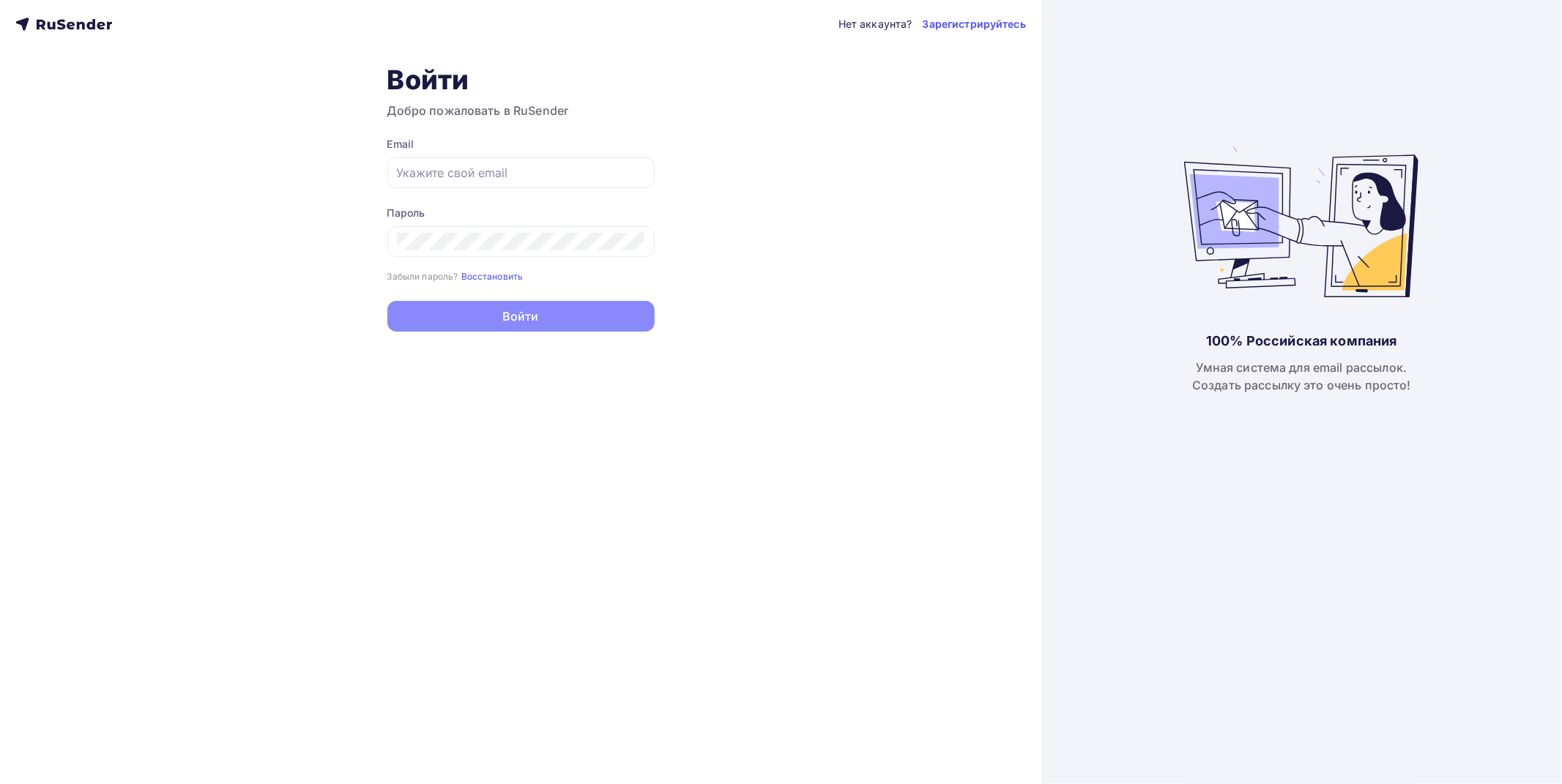
type input "[EMAIL_ADDRESS][DOMAIN_NAME]"
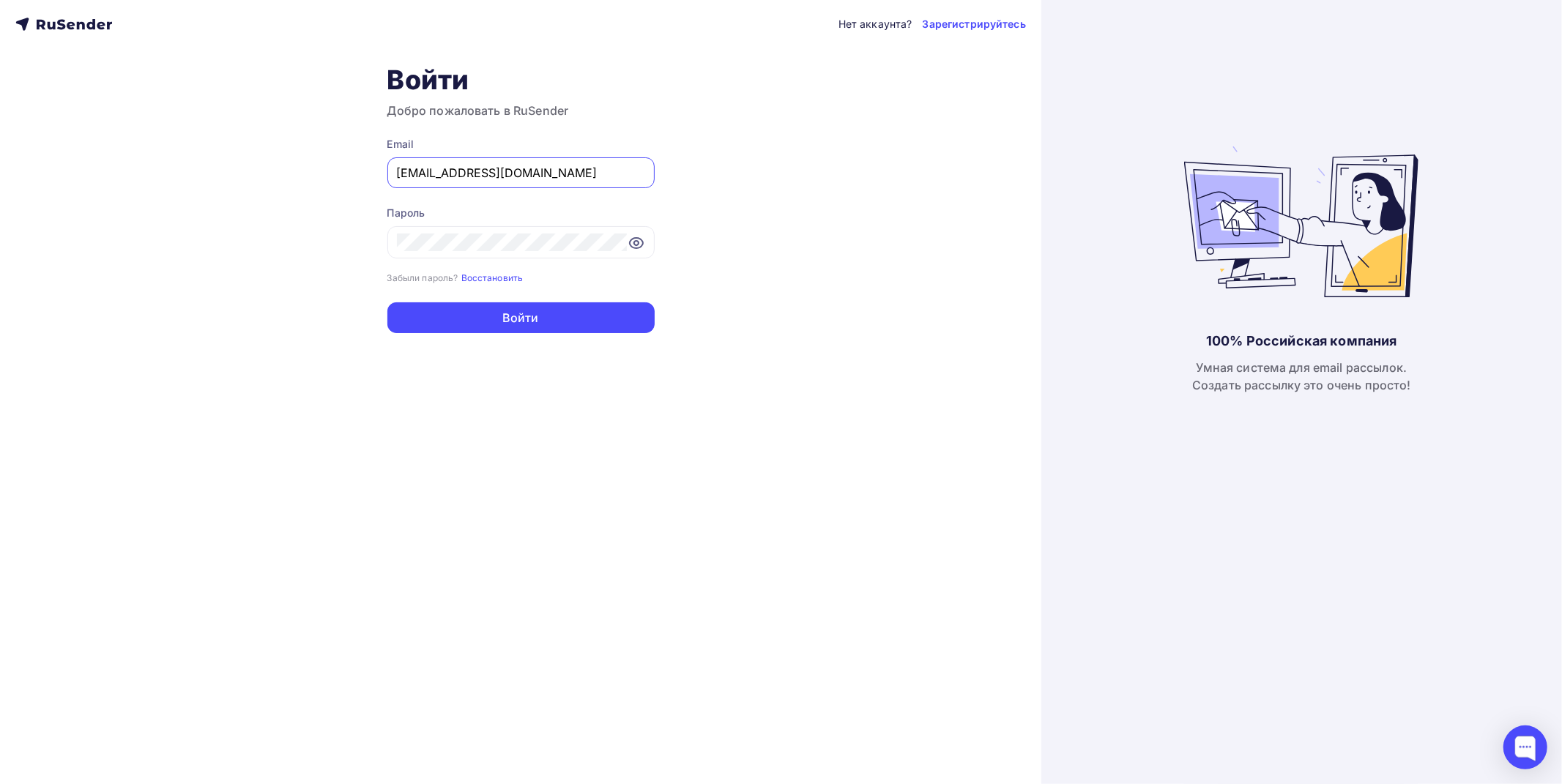
click at [202, 386] on div "Нет аккаунта? Зарегистрируйтесь Войти Добро пожаловать в RuSender Email [EMAIL_…" at bounding box center [520, 392] width 1042 height 784
click at [529, 327] on button "Войти" at bounding box center [520, 317] width 267 height 30
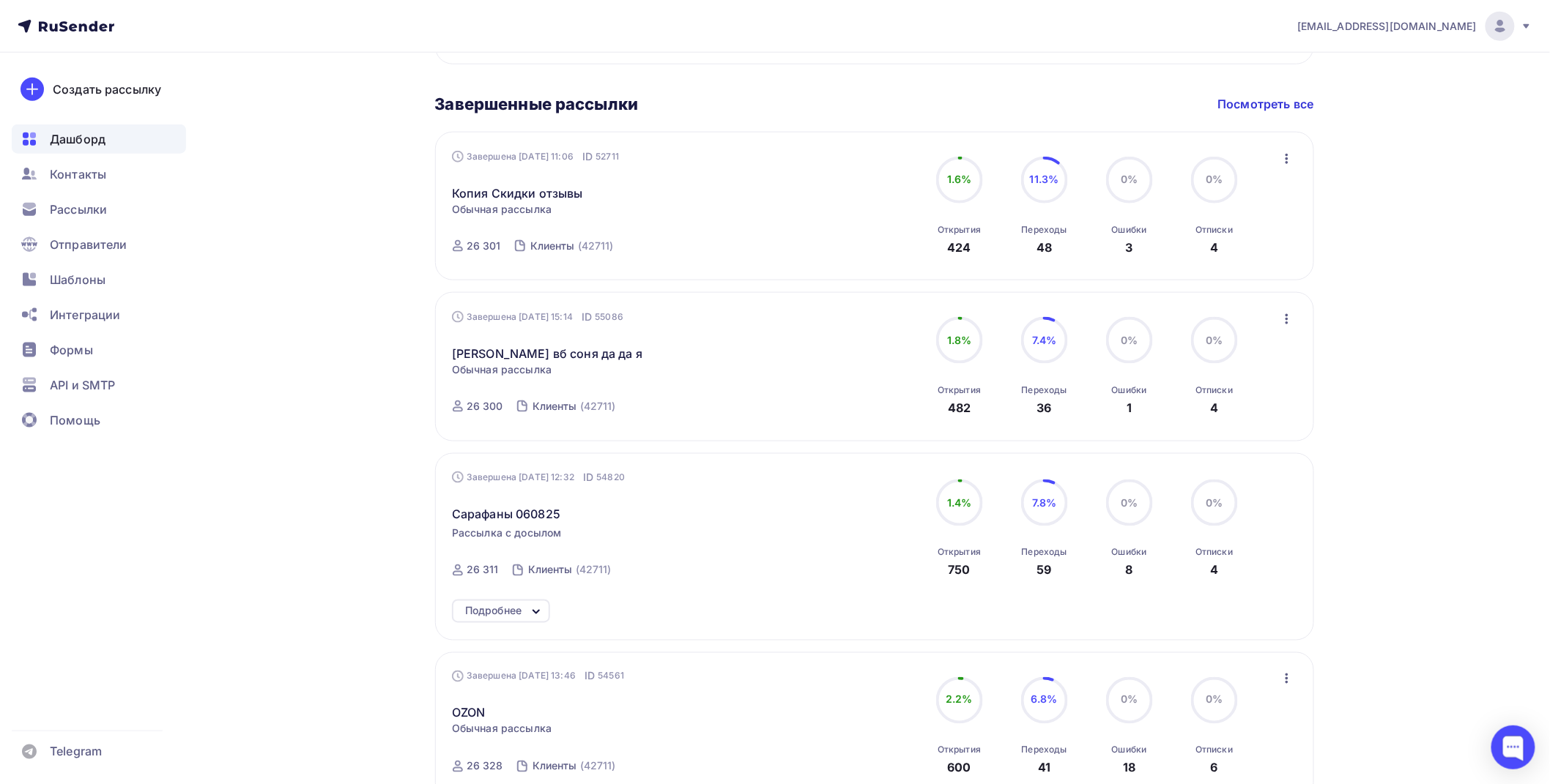
scroll to position [650, 0]
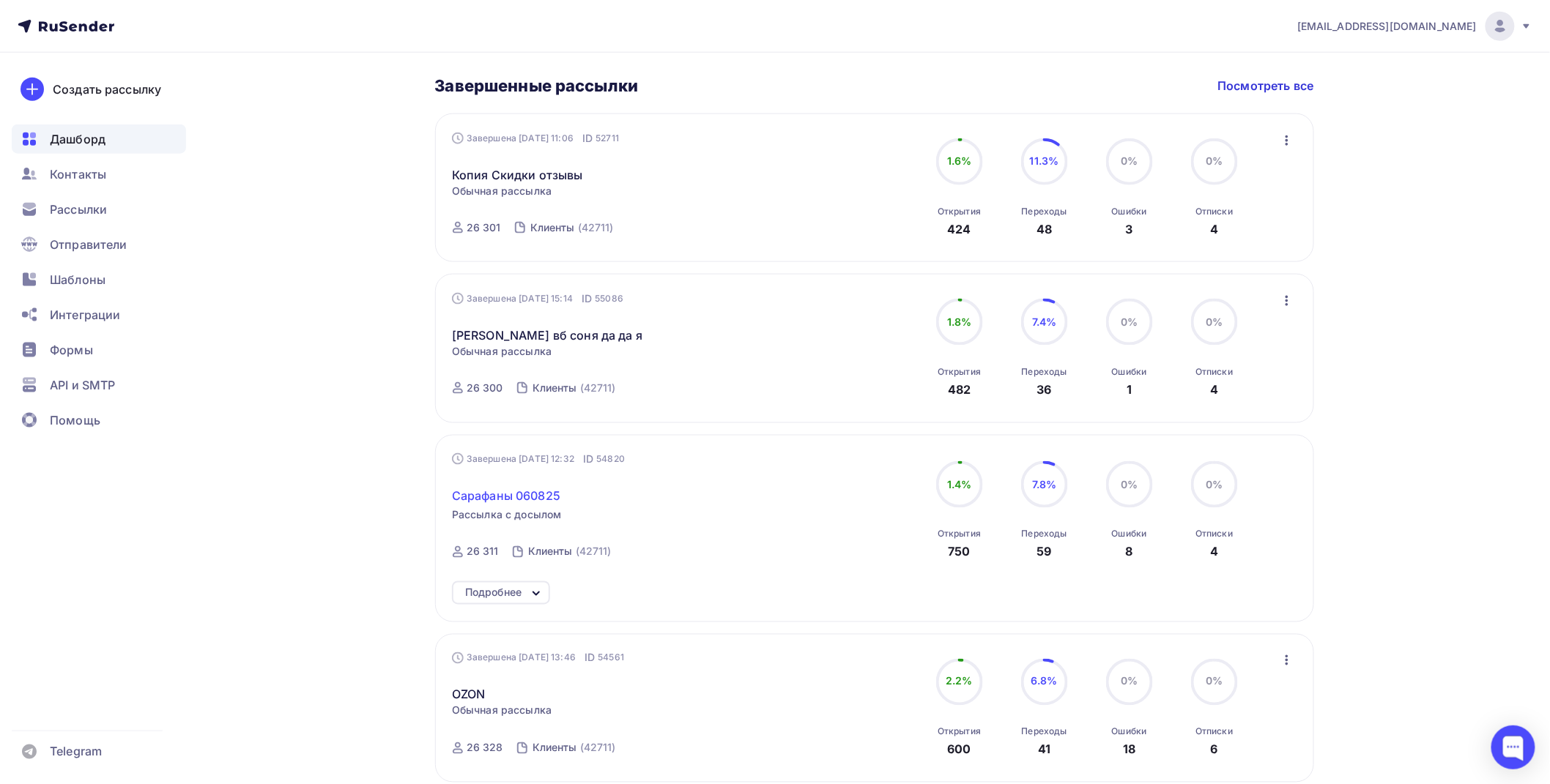
click at [527, 488] on span "Сарафаны 060825" at bounding box center [506, 496] width 109 height 18
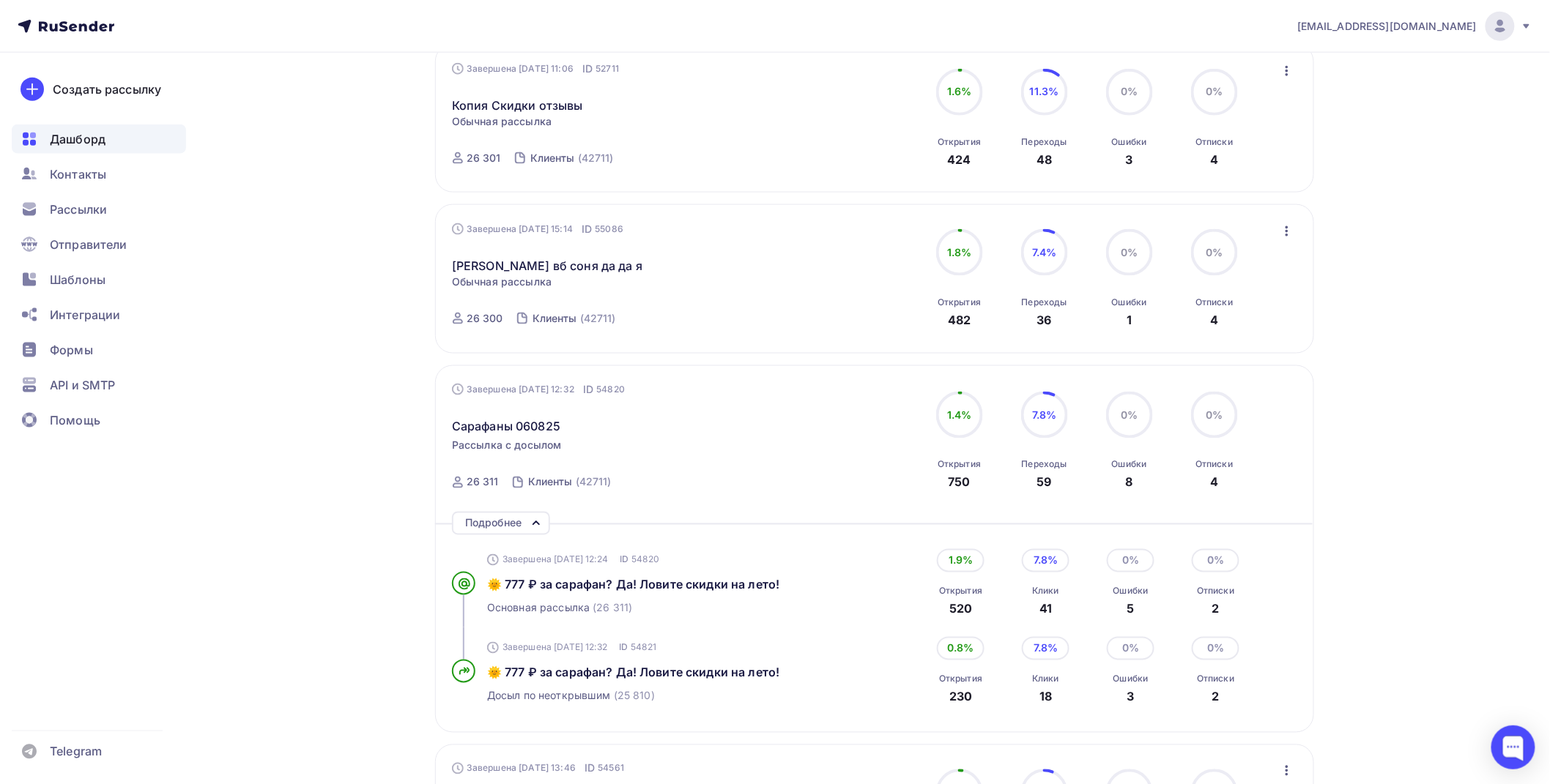
scroll to position [813, 0]
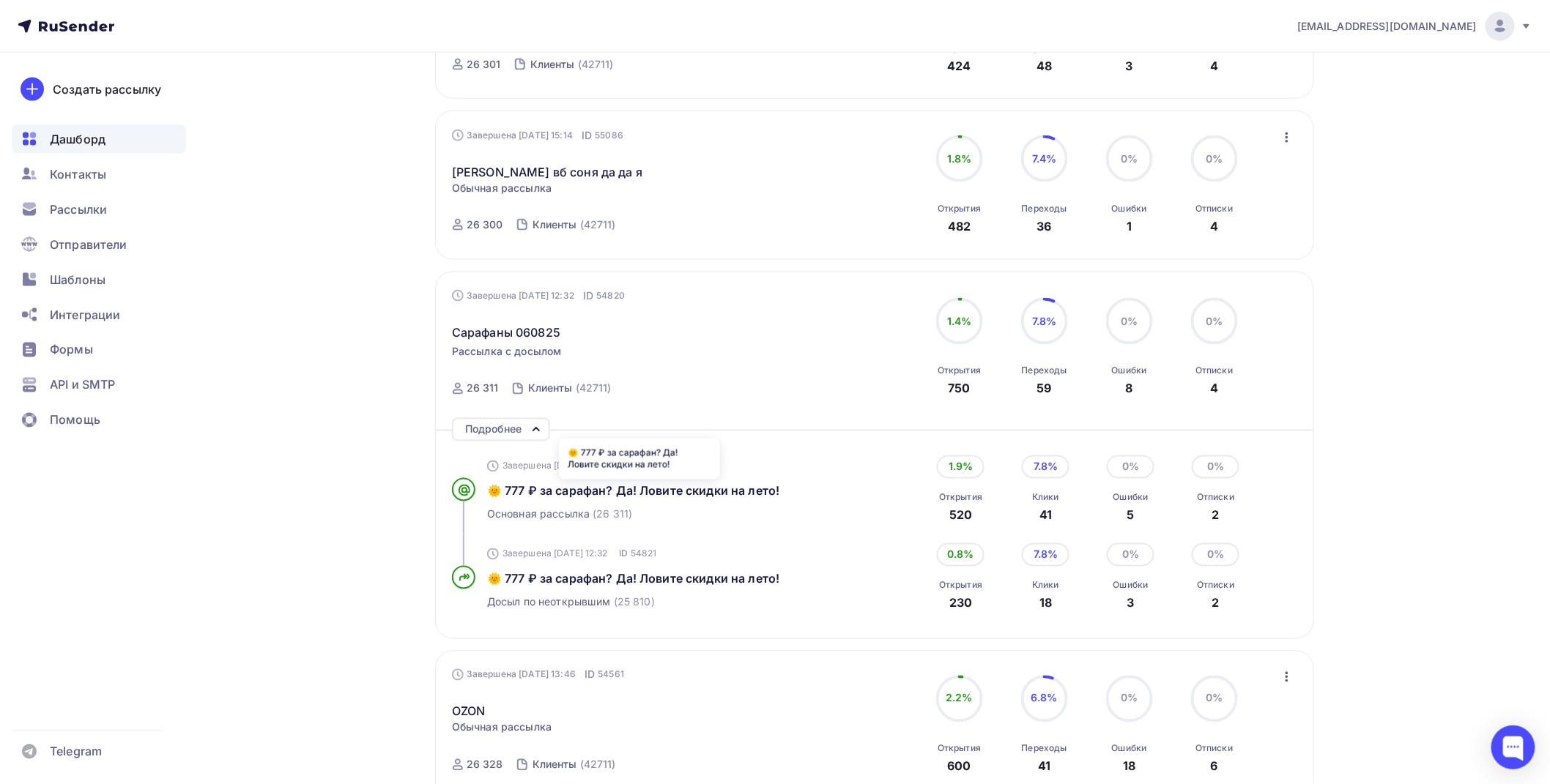
click at [723, 481] on div "Завершена [DATE] 12:24 ID 54820 🌞 777 ₽ за сарафан? Да! Ловите скидки на лето! …" at bounding box center [654, 490] width 334 height 88
click at [723, 493] on span "🌞 777 ₽ за сарафан? Да! Ловите скидки на лето!" at bounding box center [633, 491] width 292 height 15
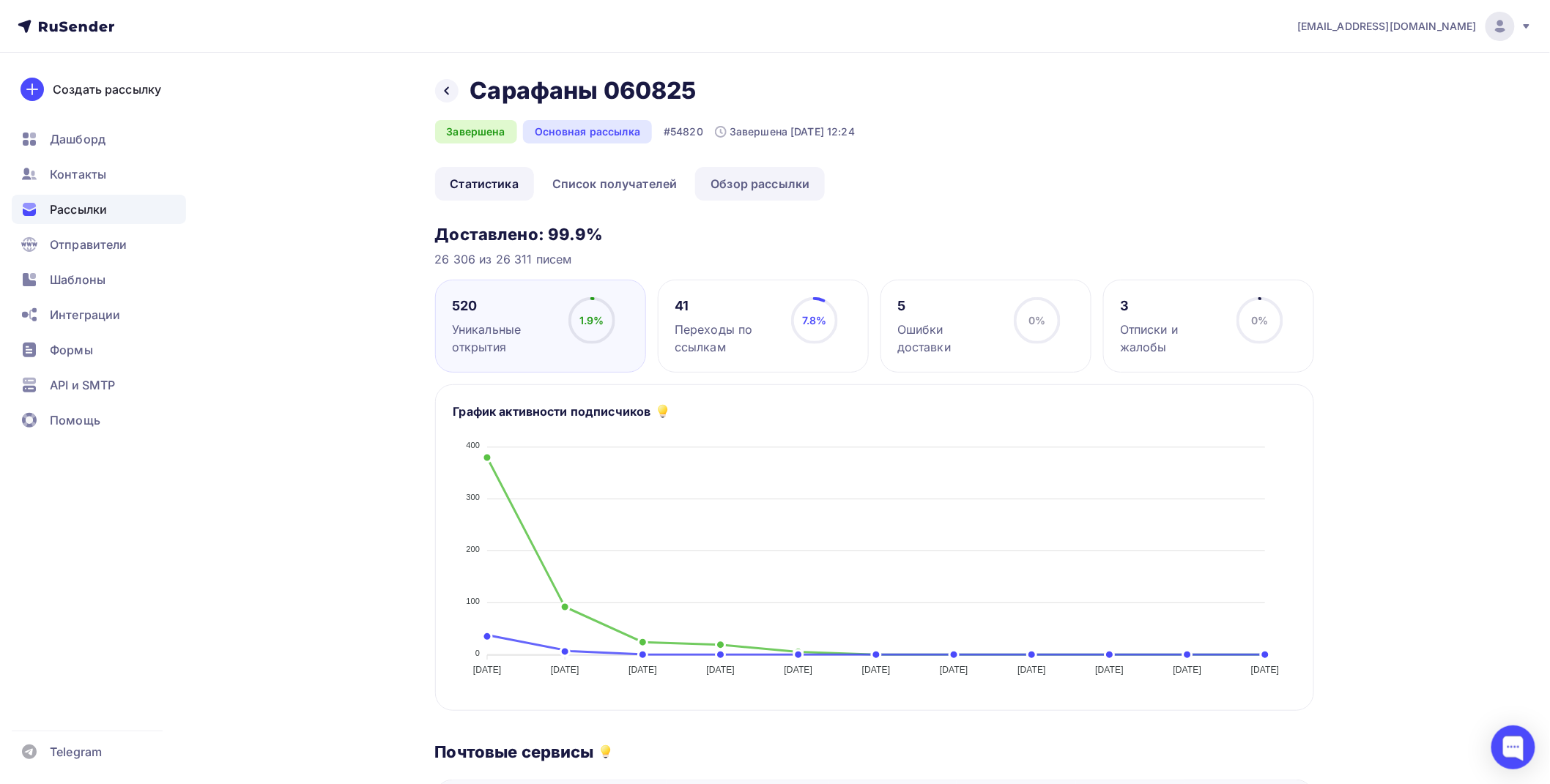
click at [731, 174] on link "Обзор рассылки" at bounding box center [760, 184] width 130 height 33
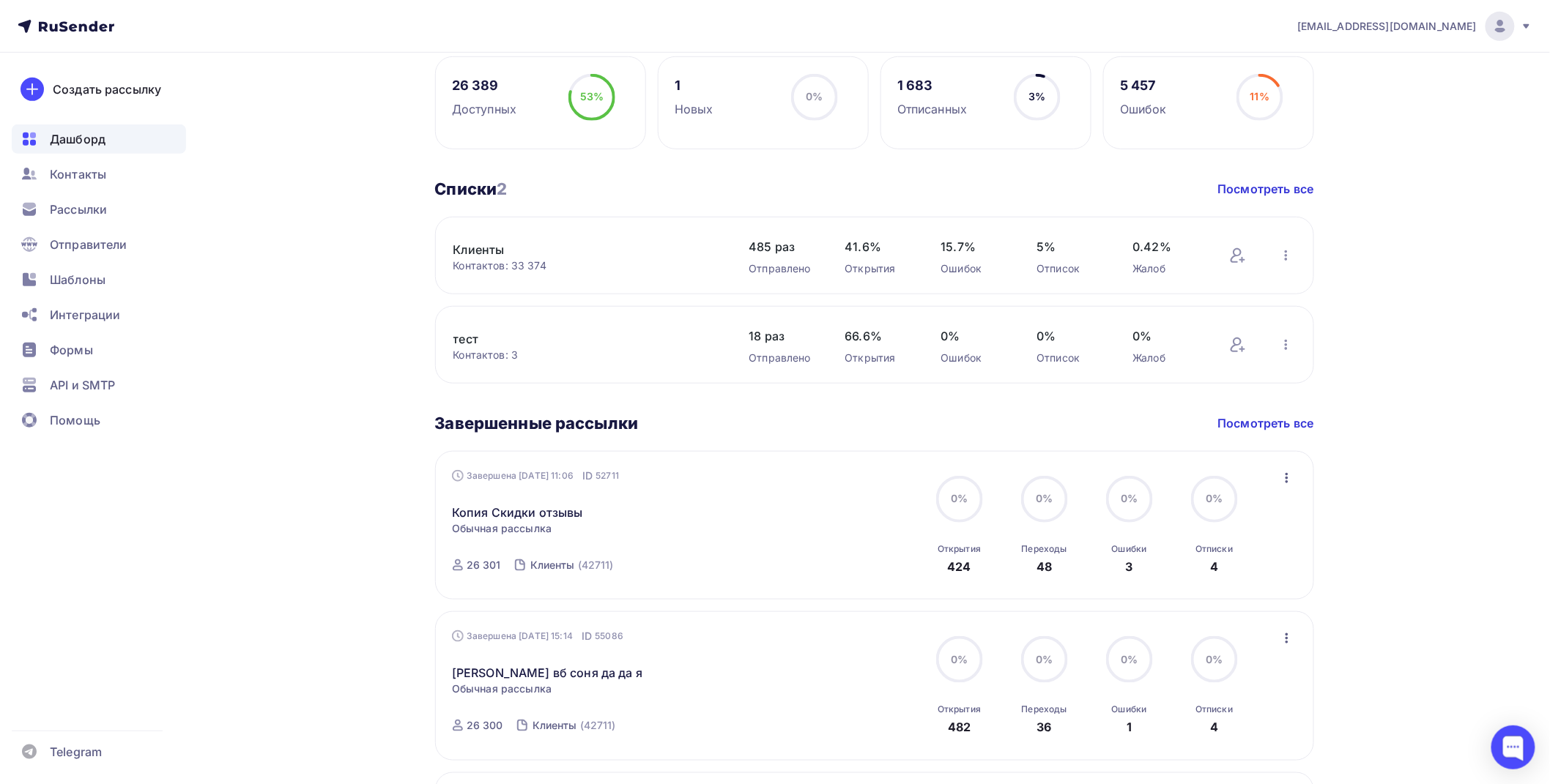
scroll to position [476, 0]
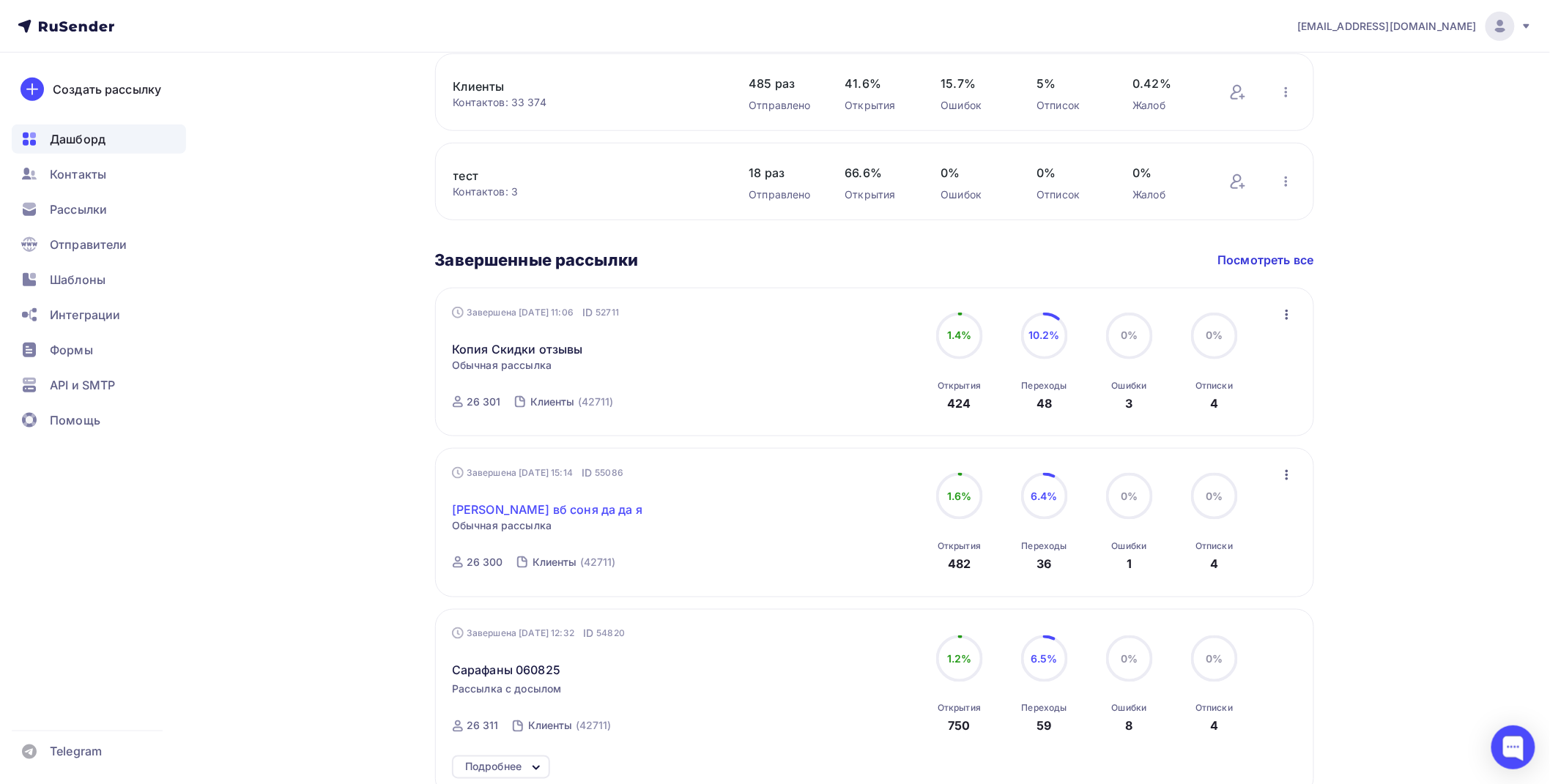
click at [537, 511] on link "[PERSON_NAME] вб соня да да я" at bounding box center [547, 509] width 191 height 18
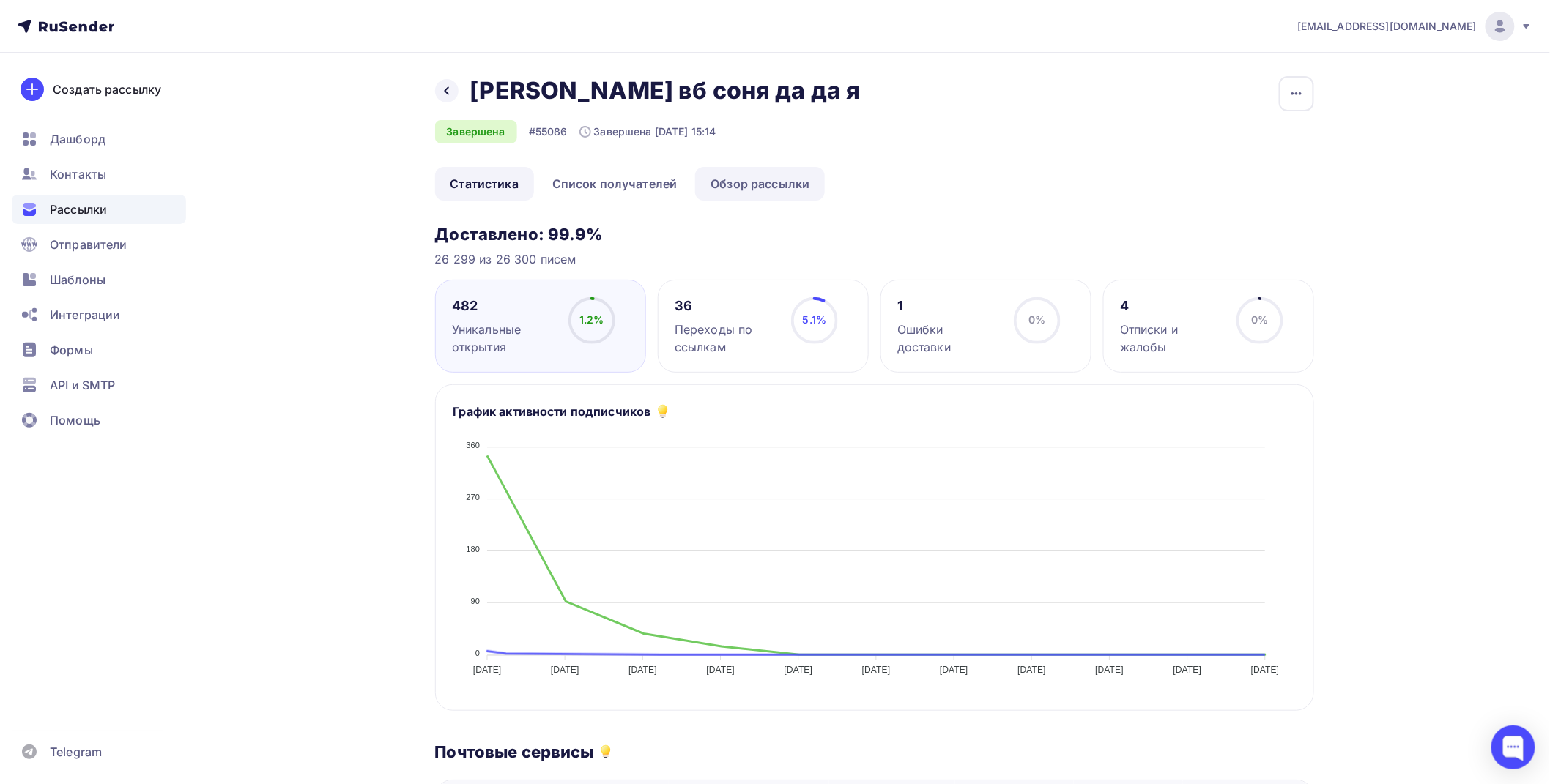
click at [745, 182] on link "Обзор рассылки" at bounding box center [760, 184] width 130 height 33
